Goal: Information Seeking & Learning: Learn about a topic

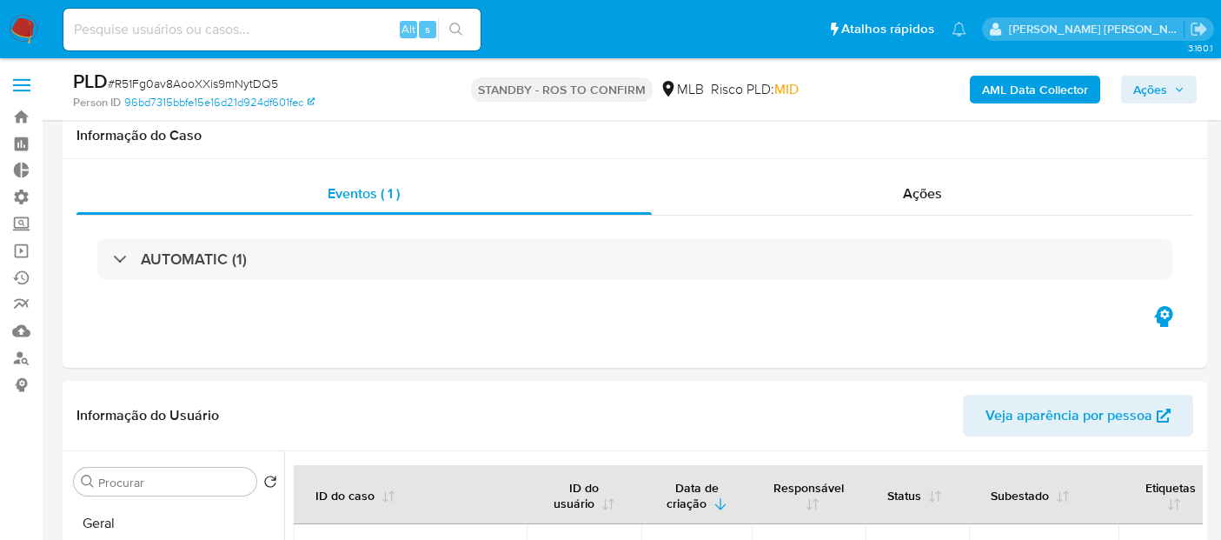
select select "10"
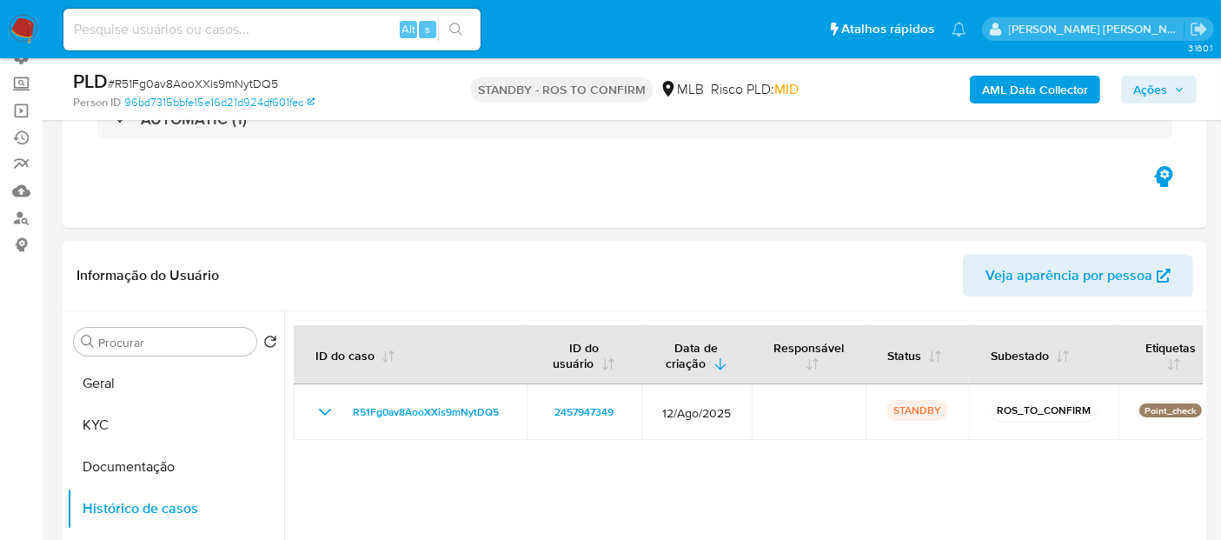
click at [336, 33] on input at bounding box center [271, 29] width 417 height 23
paste input "2488908930"
type input "2488908930"
click at [454, 35] on icon "search-icon" at bounding box center [456, 30] width 14 height 14
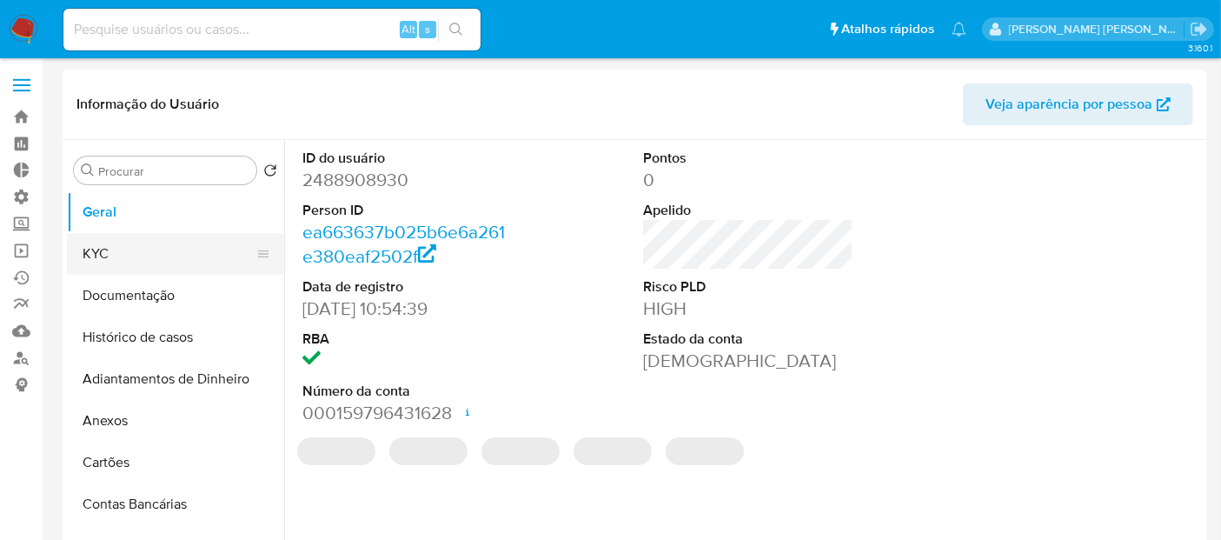
select select "10"
click at [170, 252] on button "KYC" at bounding box center [168, 254] width 203 height 42
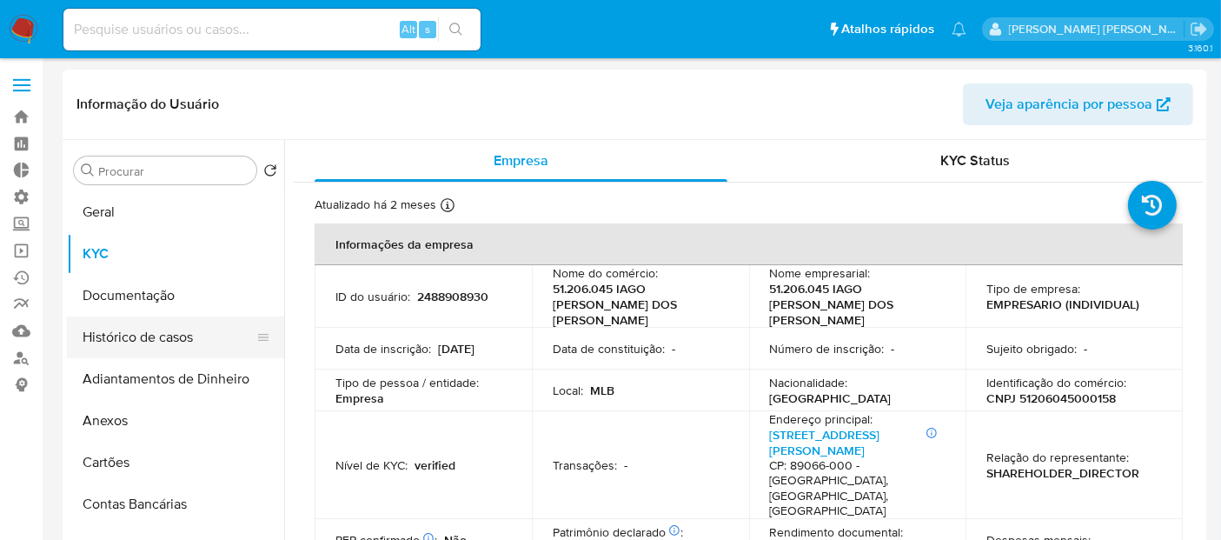
click at [146, 341] on button "Histórico de casos" at bounding box center [168, 337] width 203 height 42
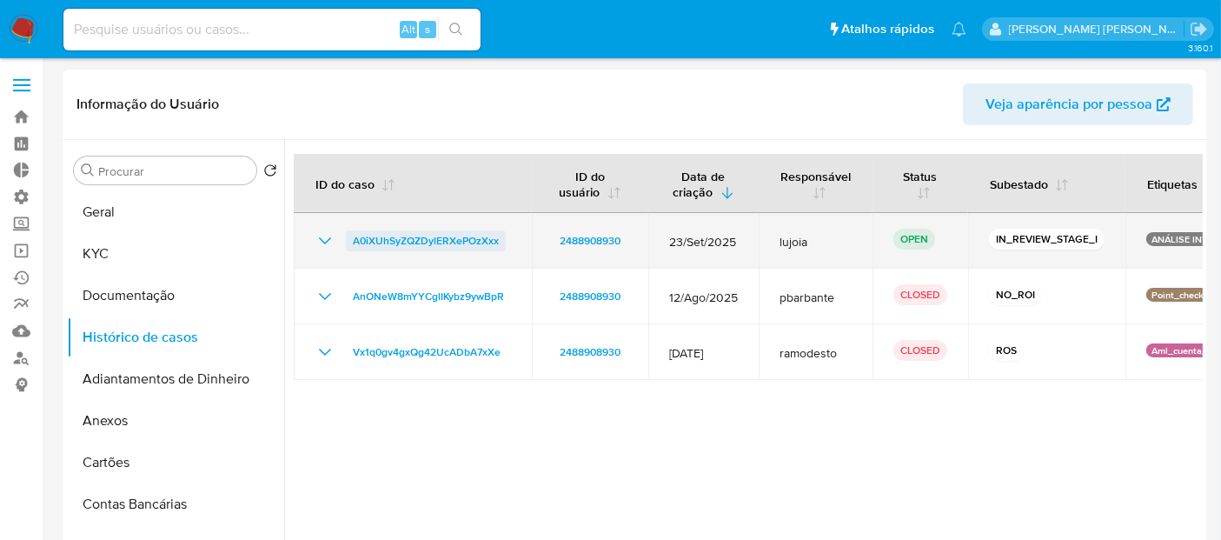
drag, startPoint x: 343, startPoint y: 242, endPoint x: 497, endPoint y: 249, distance: 154.0
click at [497, 249] on div "A0iXUhSyZQZDylERXePOzXxx" at bounding box center [413, 240] width 196 height 21
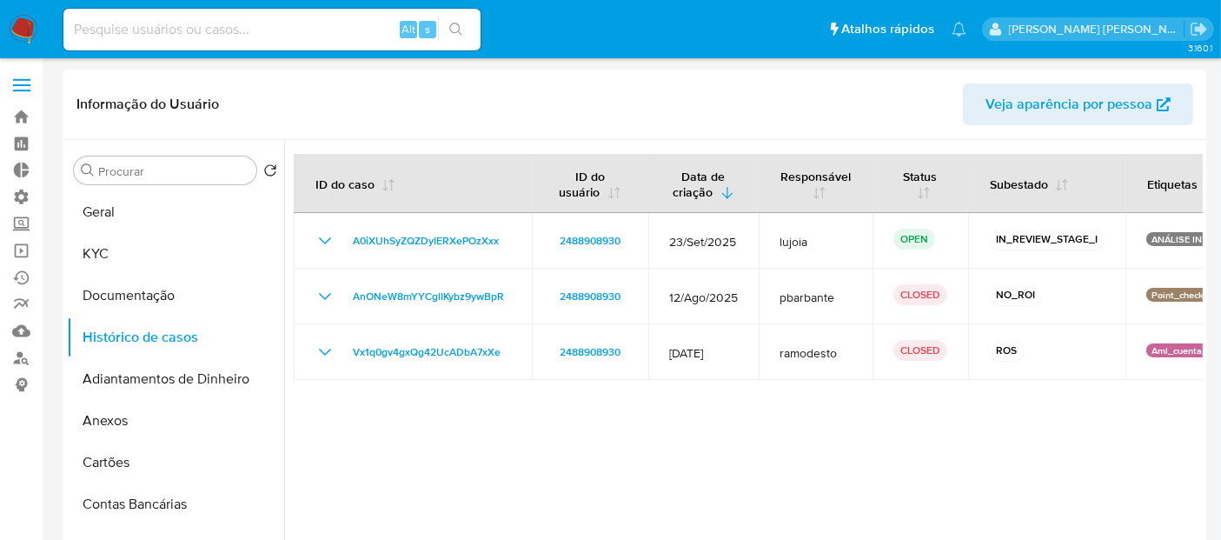
click at [555, 483] on div at bounding box center [743, 362] width 919 height 445
click at [117, 219] on button "Geral" at bounding box center [168, 212] width 203 height 42
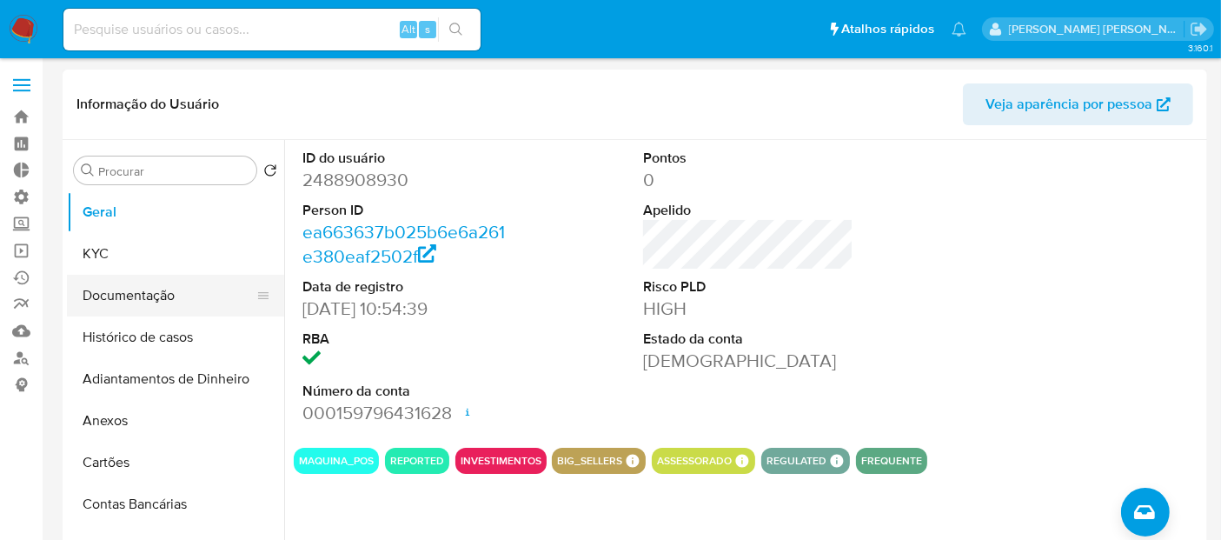
click at [136, 309] on button "Documentação" at bounding box center [168, 296] width 203 height 42
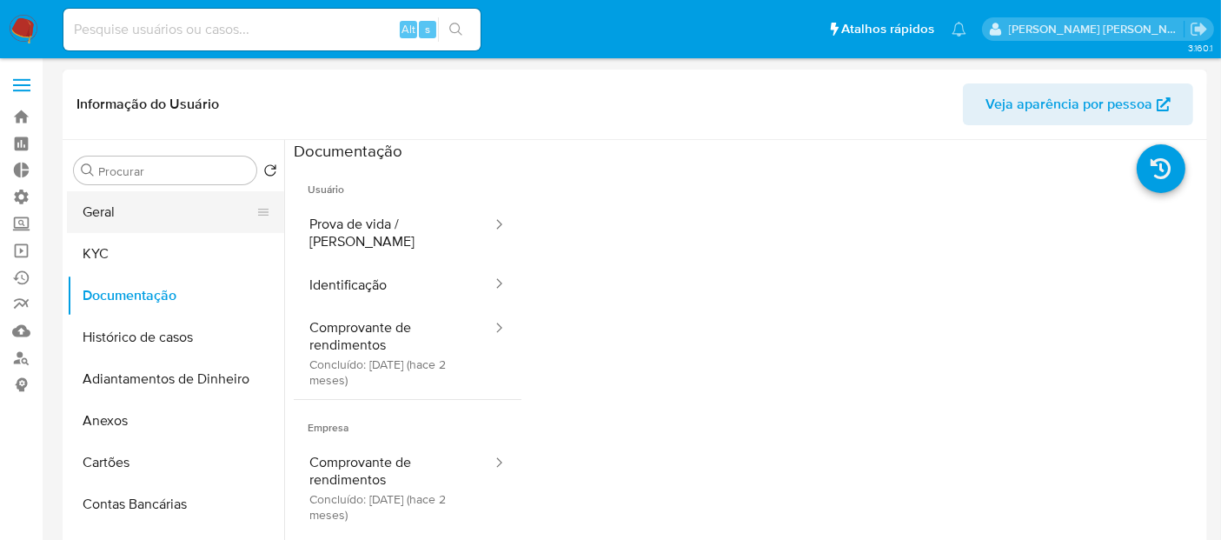
click at [161, 219] on button "Geral" at bounding box center [168, 212] width 203 height 42
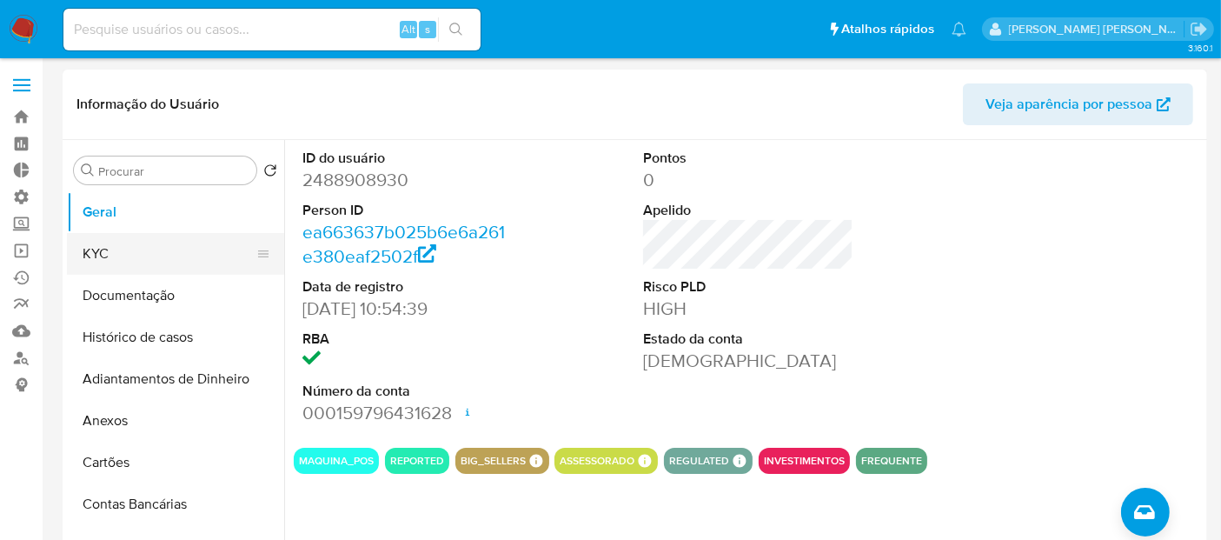
click at [169, 259] on button "KYC" at bounding box center [168, 254] width 203 height 42
